Goal: Transaction & Acquisition: Book appointment/travel/reservation

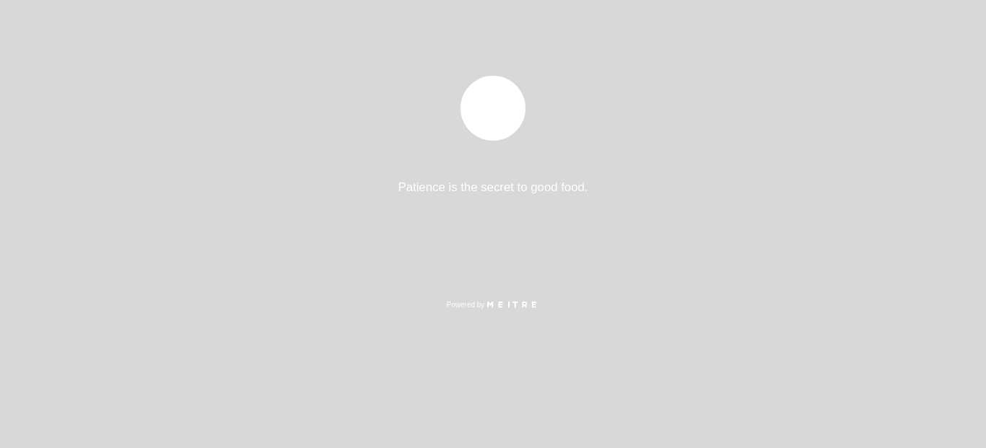
select select "es"
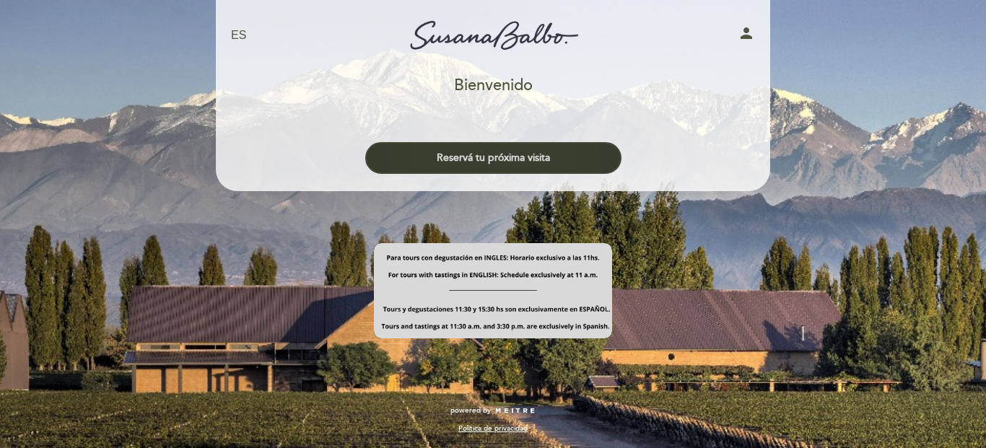
click at [511, 156] on button "Reservá tu próxima visita" at bounding box center [493, 158] width 256 height 32
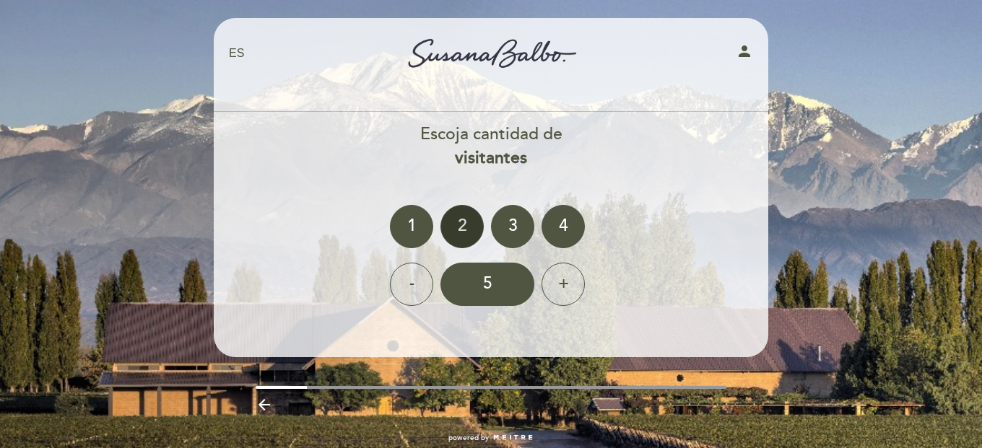
click at [454, 222] on div "2" at bounding box center [461, 226] width 43 height 43
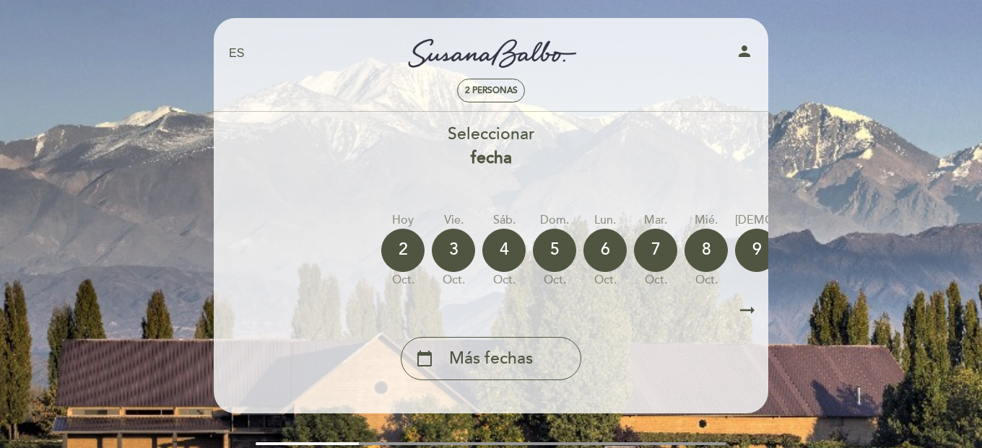
click at [746, 314] on icon "arrow_right_alt" at bounding box center [747, 310] width 22 height 31
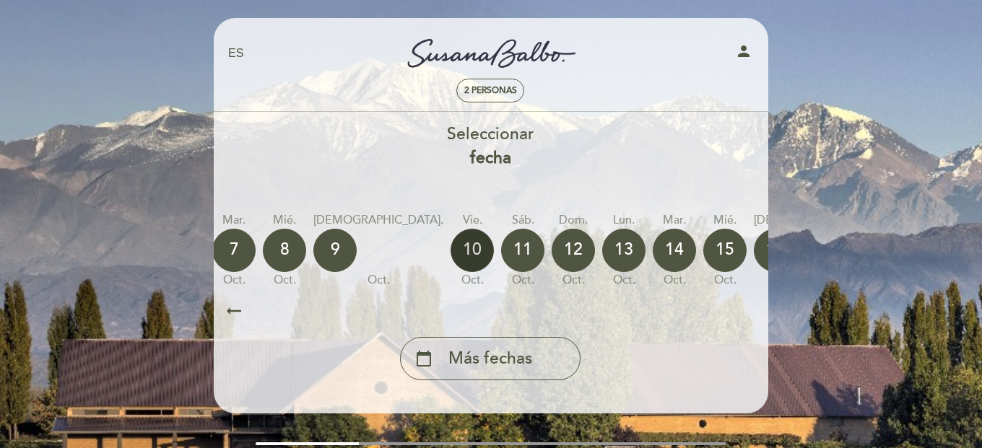
click at [450, 244] on div "10" at bounding box center [471, 250] width 43 height 43
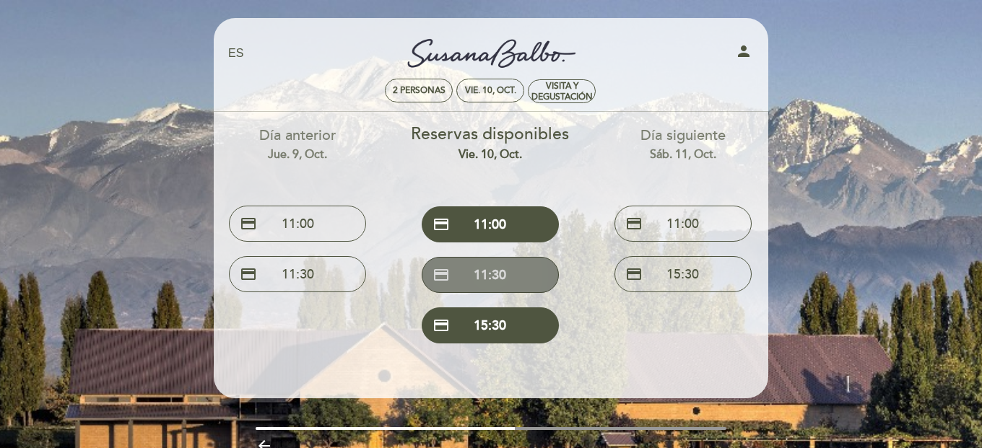
click at [494, 271] on button "credit_card 11:30" at bounding box center [489, 275] width 137 height 36
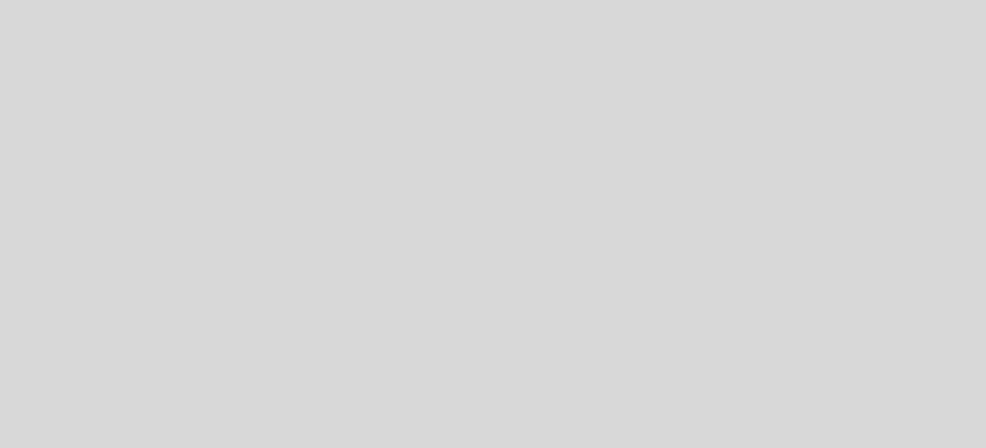
select select "es"
